Goal: Task Accomplishment & Management: Complete application form

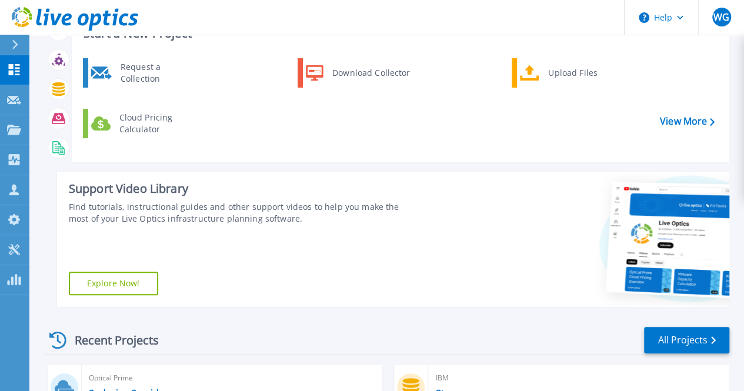
scroll to position [6, 0]
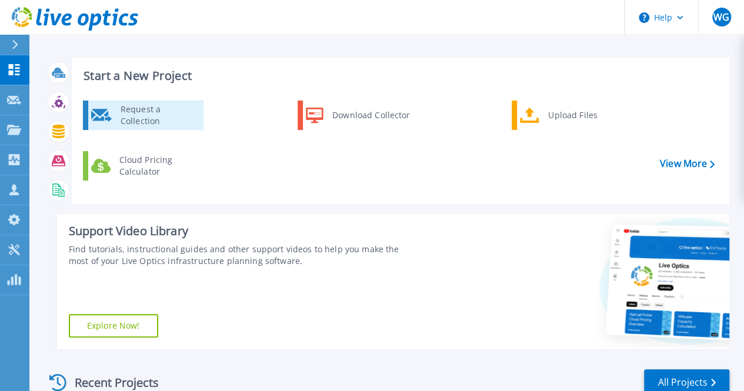
click at [153, 119] on div "Request a Collection" at bounding box center [158, 115] width 86 height 24
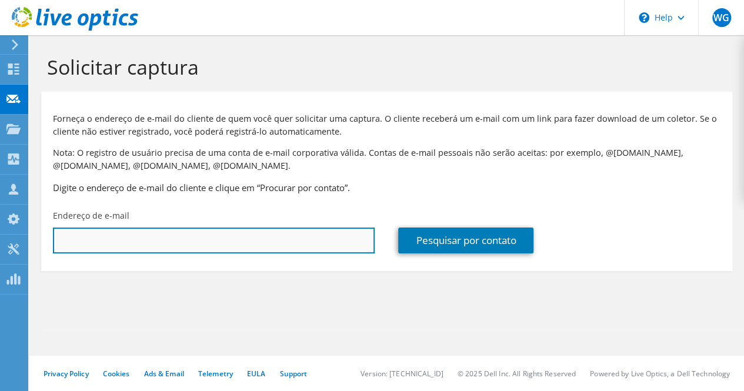
click at [187, 243] on input "text" at bounding box center [214, 241] width 322 height 26
type input "cristianocastro@minap.com.br"
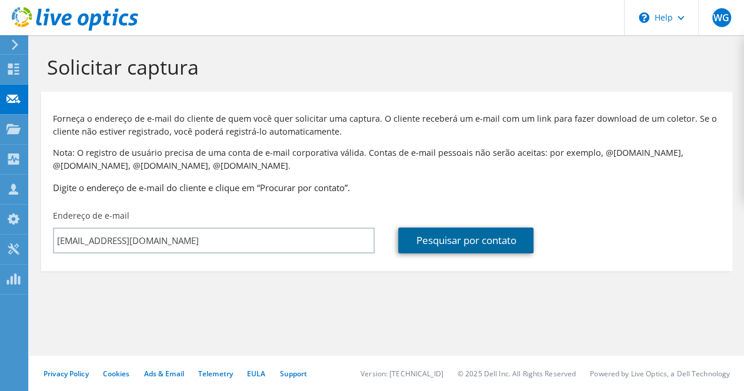
click at [479, 242] on link "Pesquisar por contato" at bounding box center [465, 241] width 135 height 26
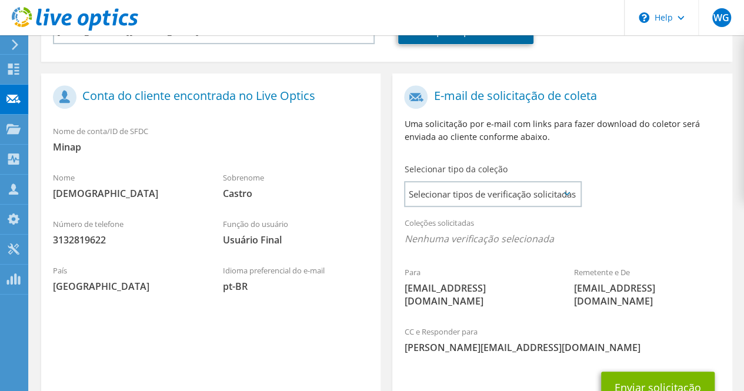
scroll to position [235, 0]
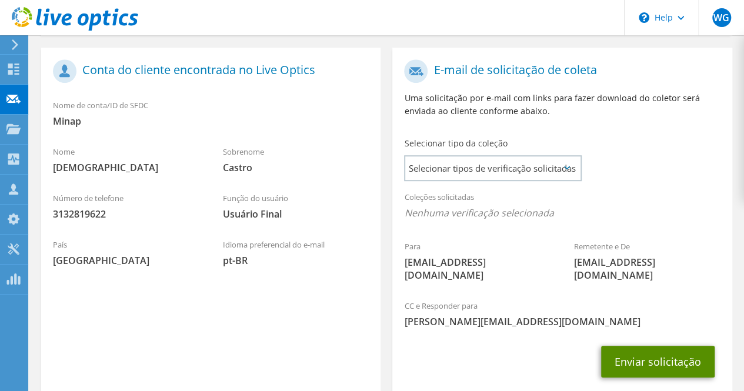
click at [674, 347] on button "Enviar solicitação" at bounding box center [657, 362] width 113 height 32
